Goal: Transaction & Acquisition: Purchase product/service

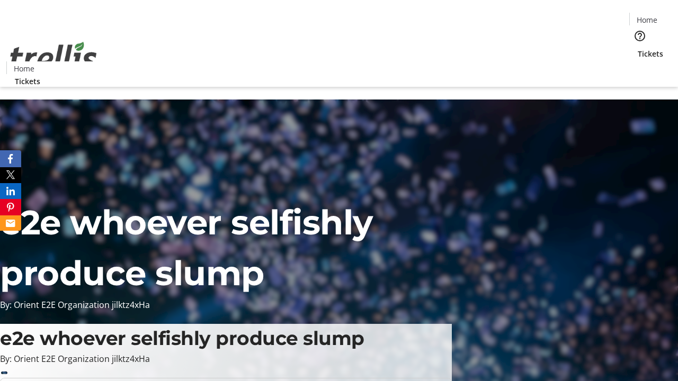
click at [638, 48] on span "Tickets" at bounding box center [650, 53] width 25 height 11
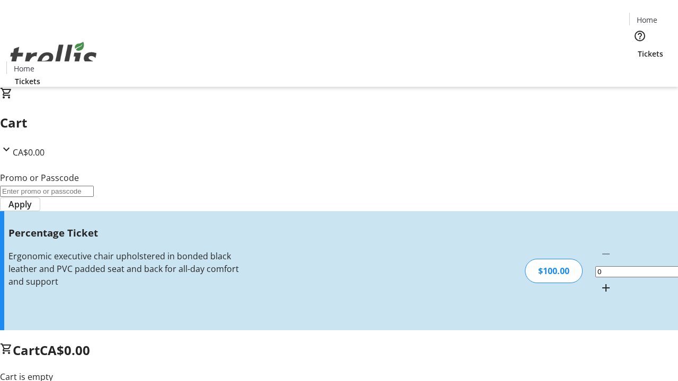
click at [600, 282] on mat-icon "Increment by one" at bounding box center [606, 288] width 13 height 13
type input "1"
type input "BAR"
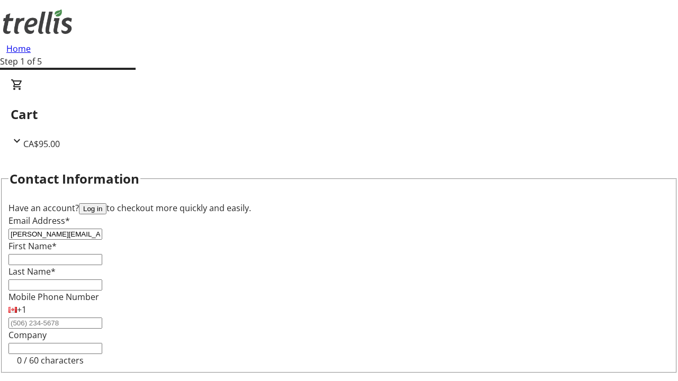
type input "[PERSON_NAME][EMAIL_ADDRESS][DOMAIN_NAME]"
type input "[PERSON_NAME]"
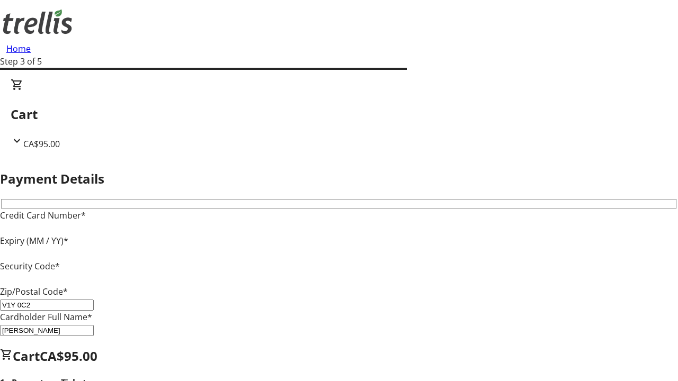
type input "V1Y 0C2"
